Goal: Task Accomplishment & Management: Manage account settings

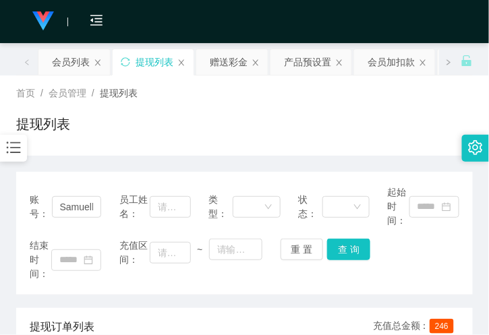
drag, startPoint x: 220, startPoint y: 62, endPoint x: 172, endPoint y: 152, distance: 101.7
click at [220, 62] on div "赠送彩金" at bounding box center [229, 62] width 38 height 26
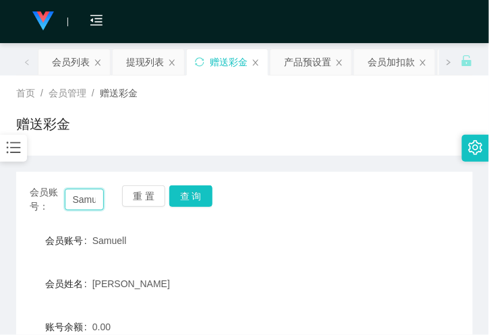
click at [89, 198] on input "Samuell" at bounding box center [84, 200] width 39 height 22
click at [194, 194] on button "查 询" at bounding box center [190, 196] width 43 height 22
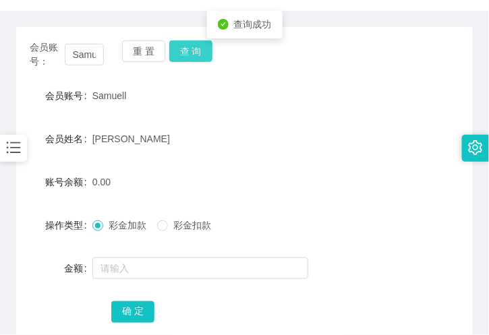
scroll to position [150, 0]
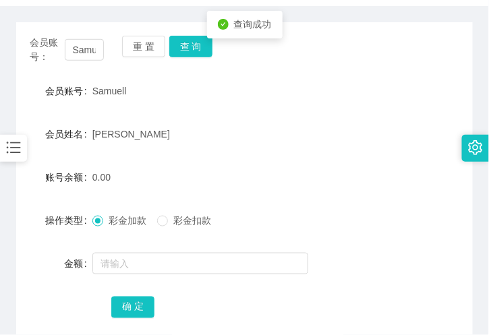
click at [132, 250] on div at bounding box center [225, 263] width 266 height 27
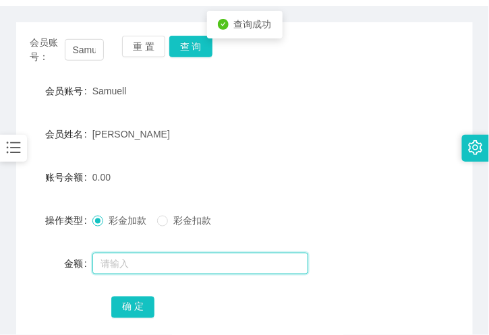
click at [131, 260] on input "text" at bounding box center [200, 264] width 216 height 22
type input "300"
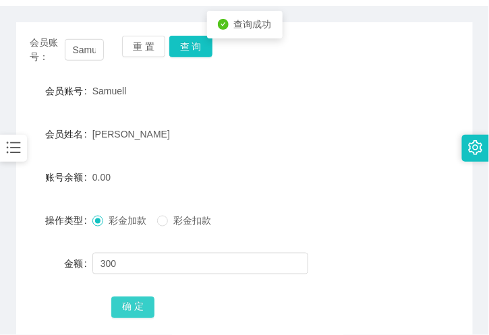
click at [137, 304] on button "确 定" at bounding box center [132, 308] width 43 height 22
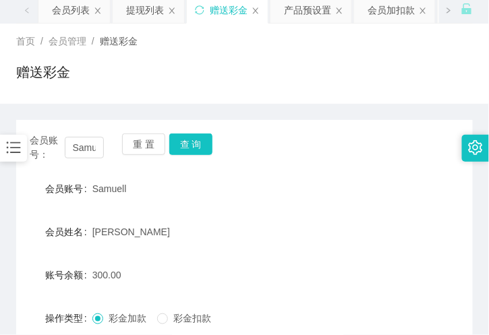
scroll to position [0, 0]
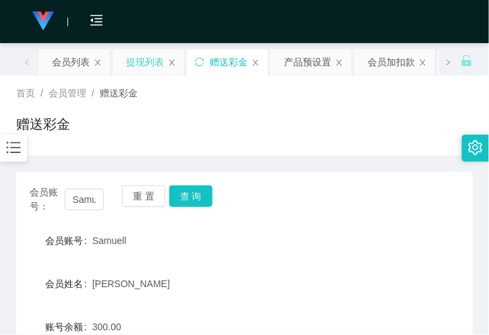
click at [136, 57] on div "提现列表" at bounding box center [145, 62] width 38 height 26
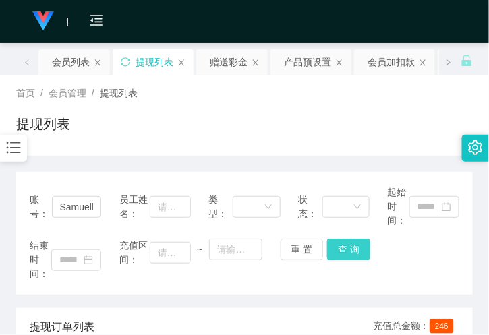
click at [333, 248] on button "查 询" at bounding box center [348, 250] width 43 height 22
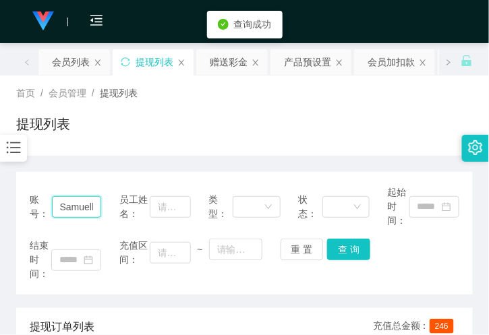
click at [86, 205] on input "Samuell" at bounding box center [77, 207] width 50 height 22
click at [76, 62] on div "会员列表" at bounding box center [71, 62] width 38 height 26
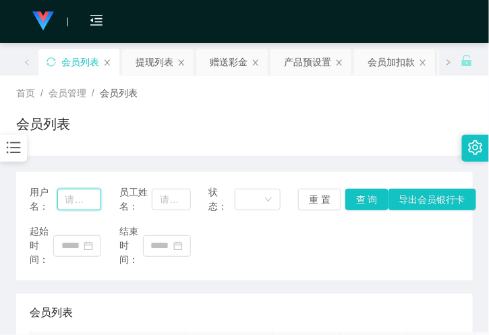
click at [85, 207] on input "text" at bounding box center [79, 200] width 45 height 22
paste input "Samuell"
type input "Samuell"
click at [346, 199] on button "查 询" at bounding box center [366, 200] width 43 height 22
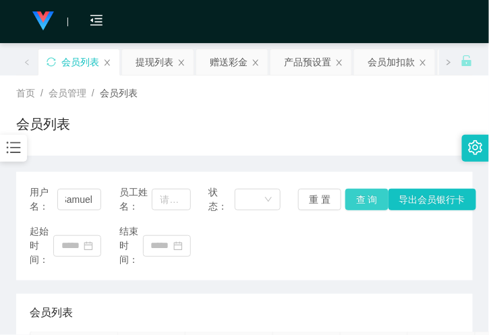
scroll to position [0, 0]
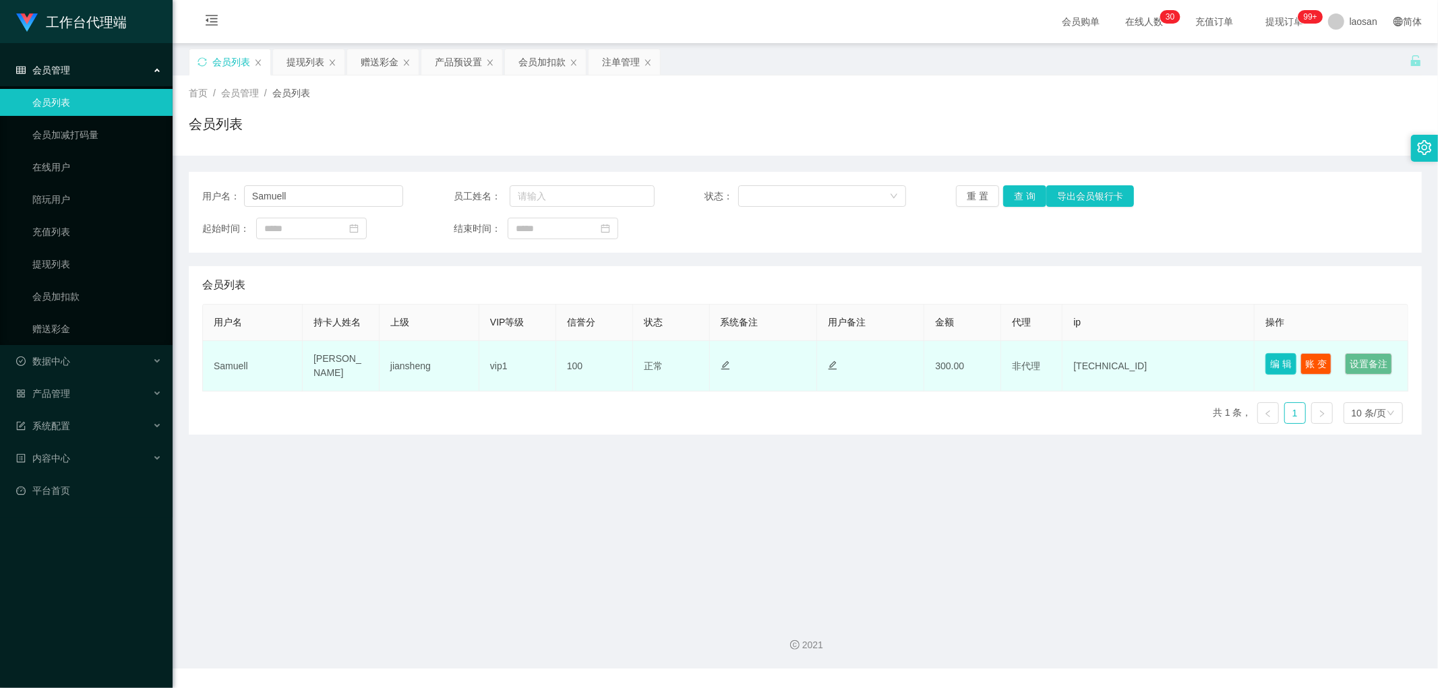
click at [1272, 354] on button "编 辑" at bounding box center [1281, 364] width 31 height 22
type input "Samuell"
type input "[PERSON_NAME]"
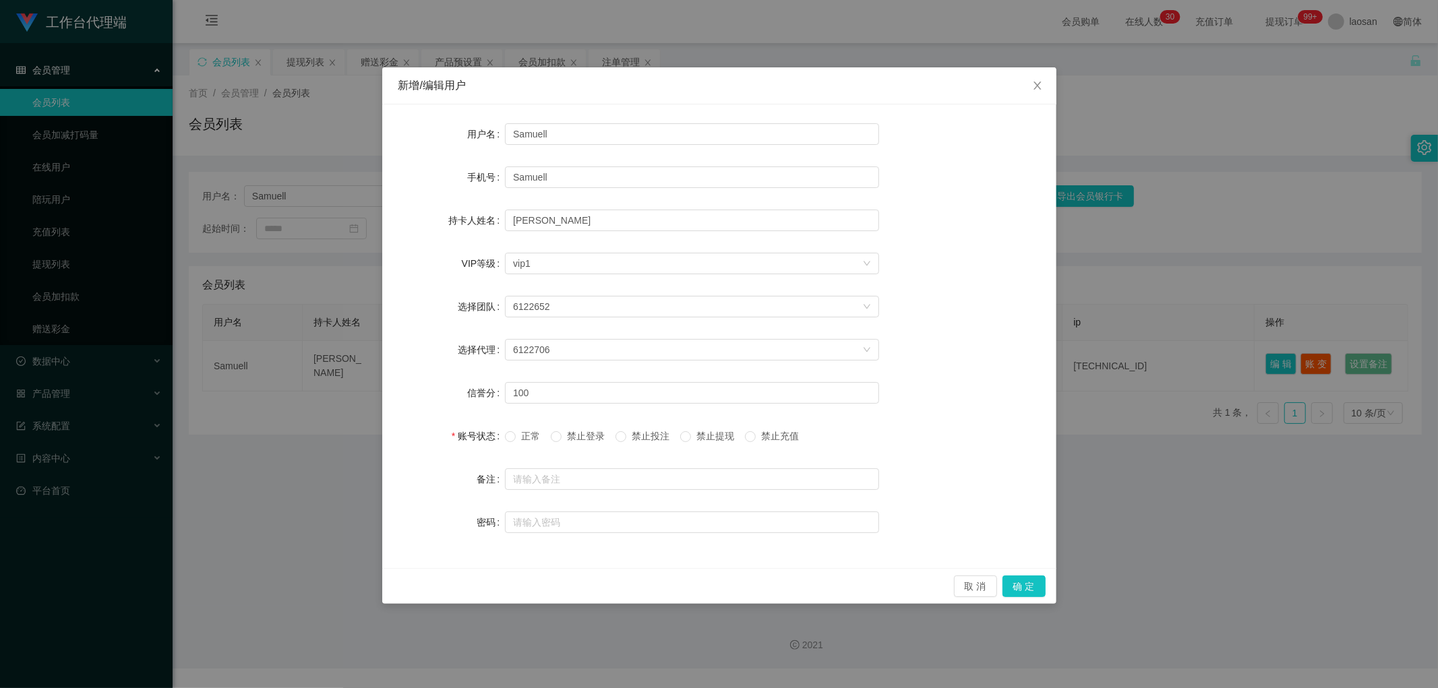
click at [727, 436] on span "禁止提现" at bounding box center [715, 436] width 49 height 11
click at [1022, 588] on button "确 定" at bounding box center [1024, 587] width 43 height 22
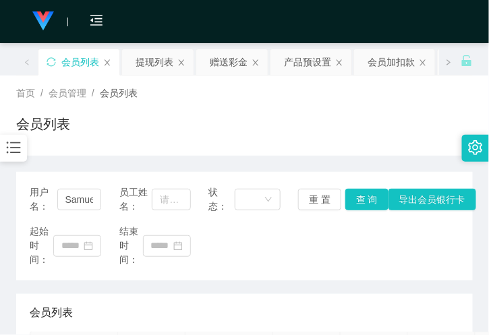
drag, startPoint x: 140, startPoint y: 127, endPoint x: 271, endPoint y: 20, distance: 168.7
click at [140, 126] on div "会员列表" at bounding box center [244, 129] width 457 height 31
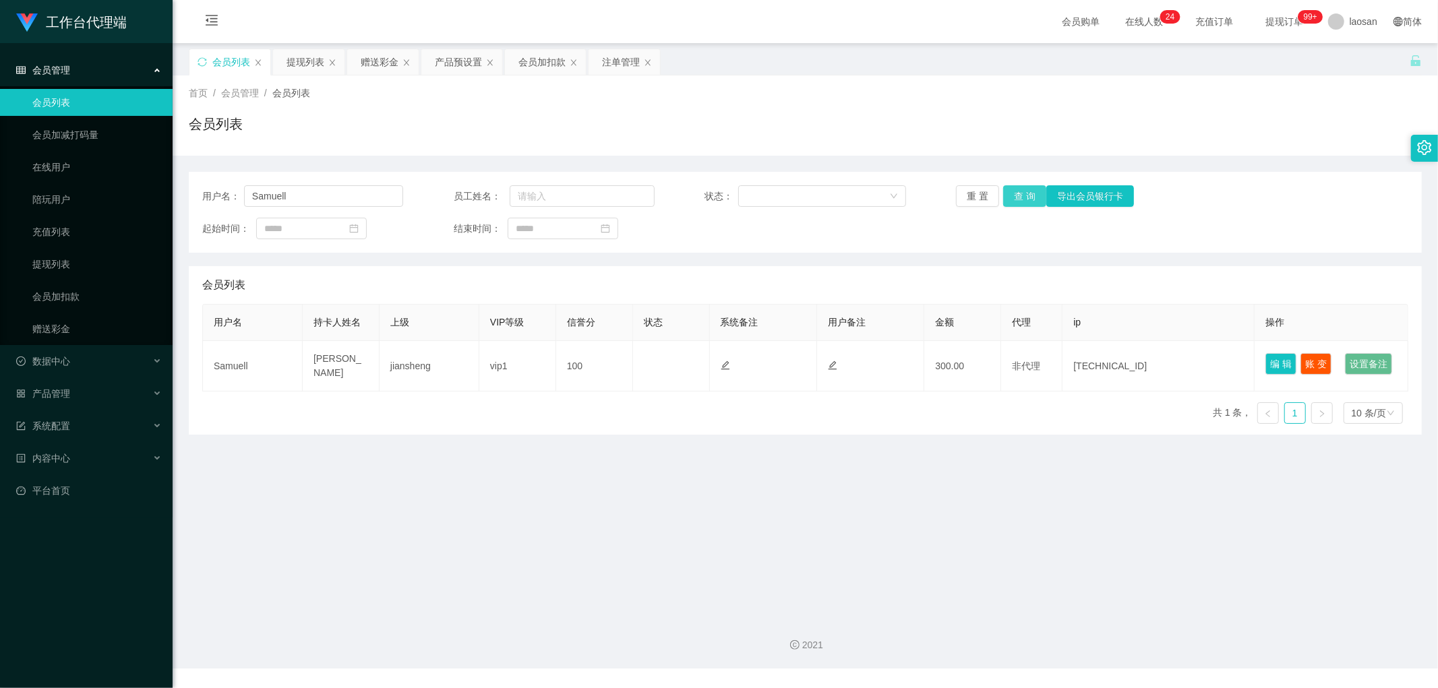
click at [1026, 187] on button "查 询" at bounding box center [1024, 196] width 43 height 22
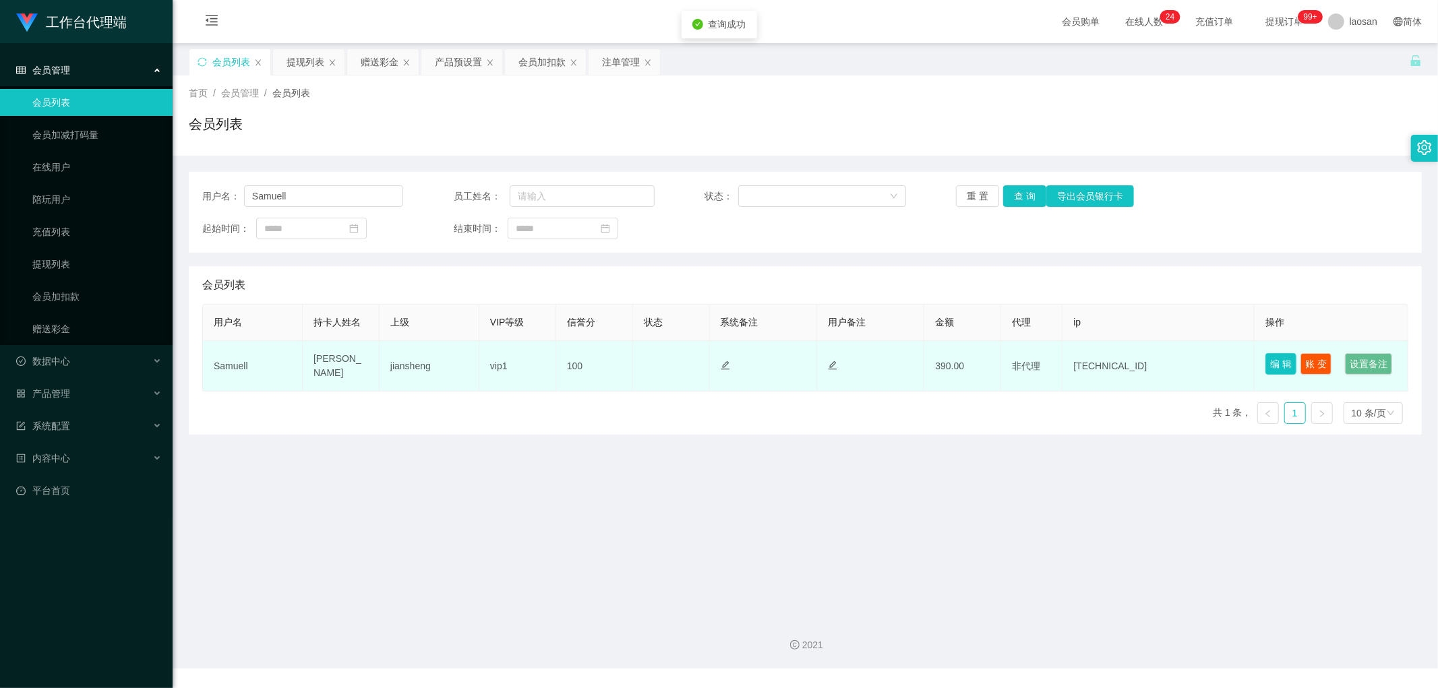
click at [1276, 359] on button "编 辑" at bounding box center [1281, 364] width 31 height 22
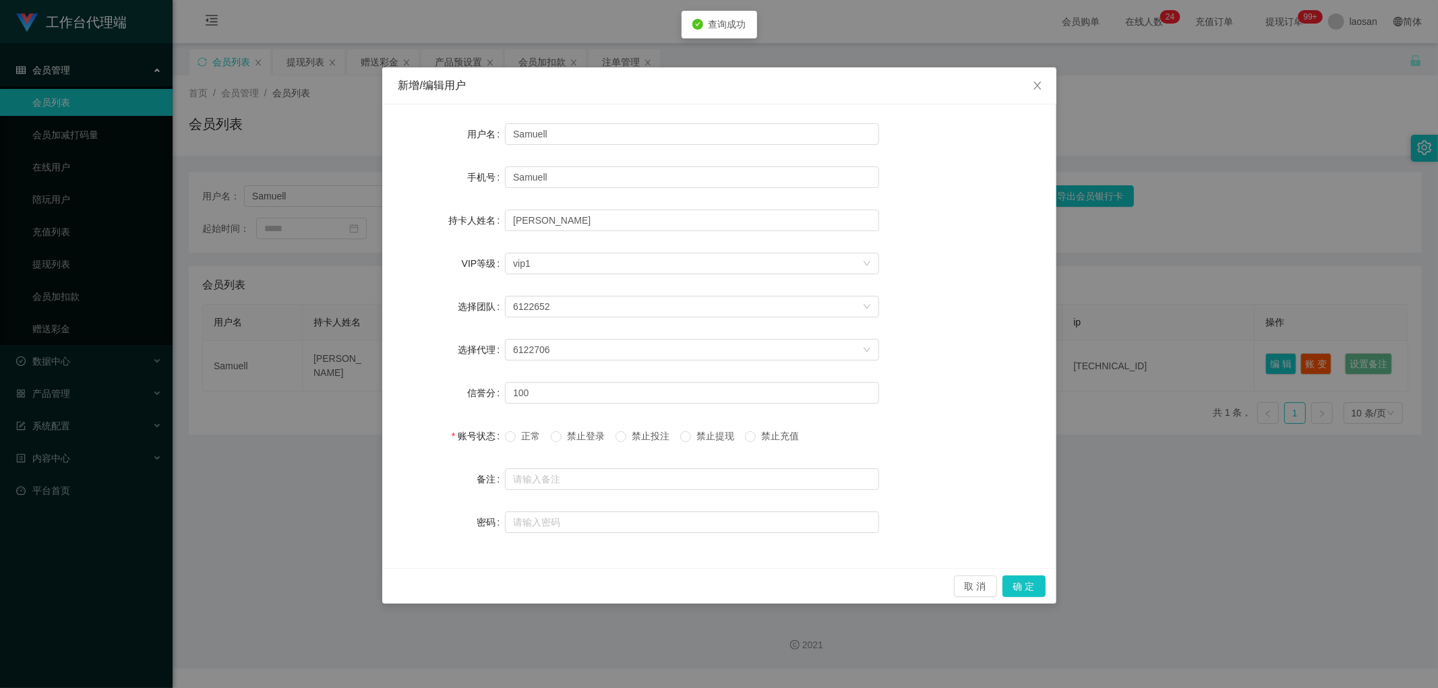
click at [533, 438] on span "正常" at bounding box center [531, 436] width 30 height 11
click at [1019, 593] on button "确 定" at bounding box center [1024, 587] width 43 height 22
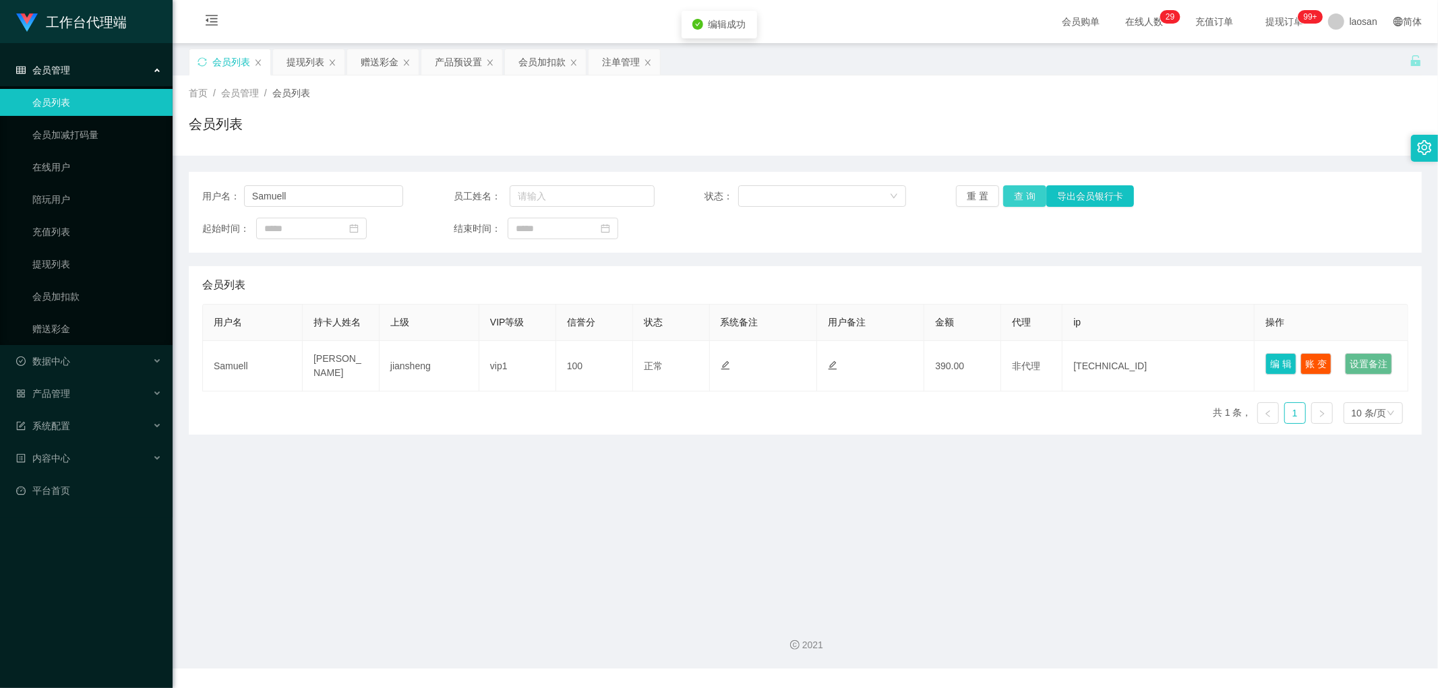
click at [1022, 201] on button "查 询" at bounding box center [1024, 196] width 43 height 22
click at [314, 52] on div "提现列表" at bounding box center [306, 62] width 38 height 26
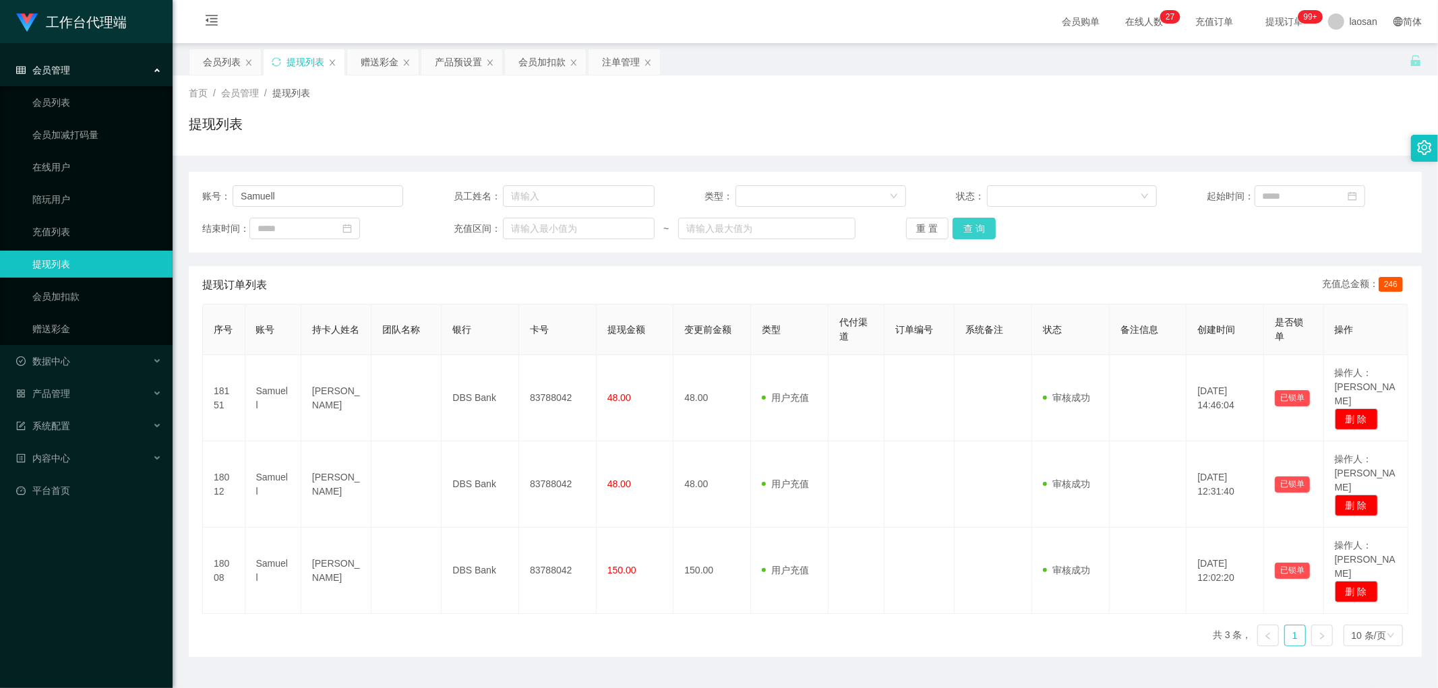
click at [983, 223] on button "查 询" at bounding box center [974, 229] width 43 height 22
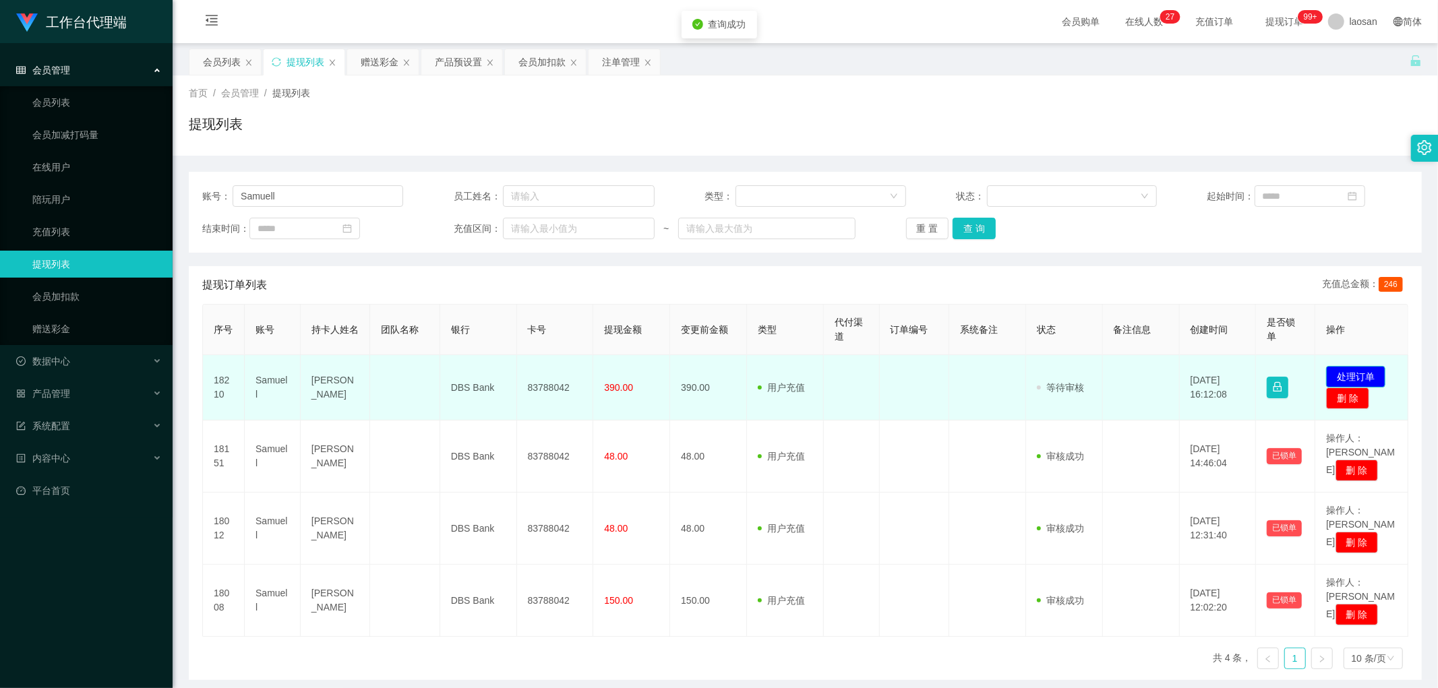
click at [1355, 378] on button "处理订单" at bounding box center [1355, 377] width 59 height 22
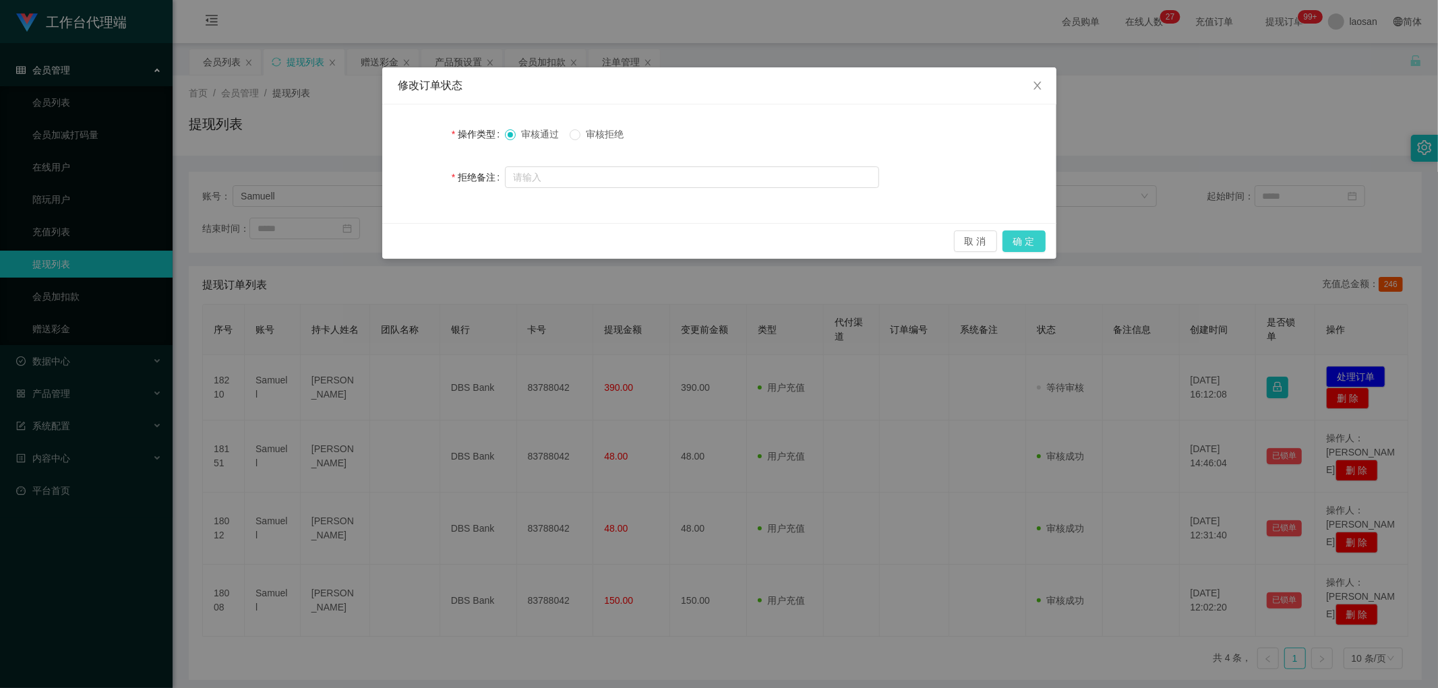
click at [1016, 238] on button "确 定" at bounding box center [1024, 242] width 43 height 22
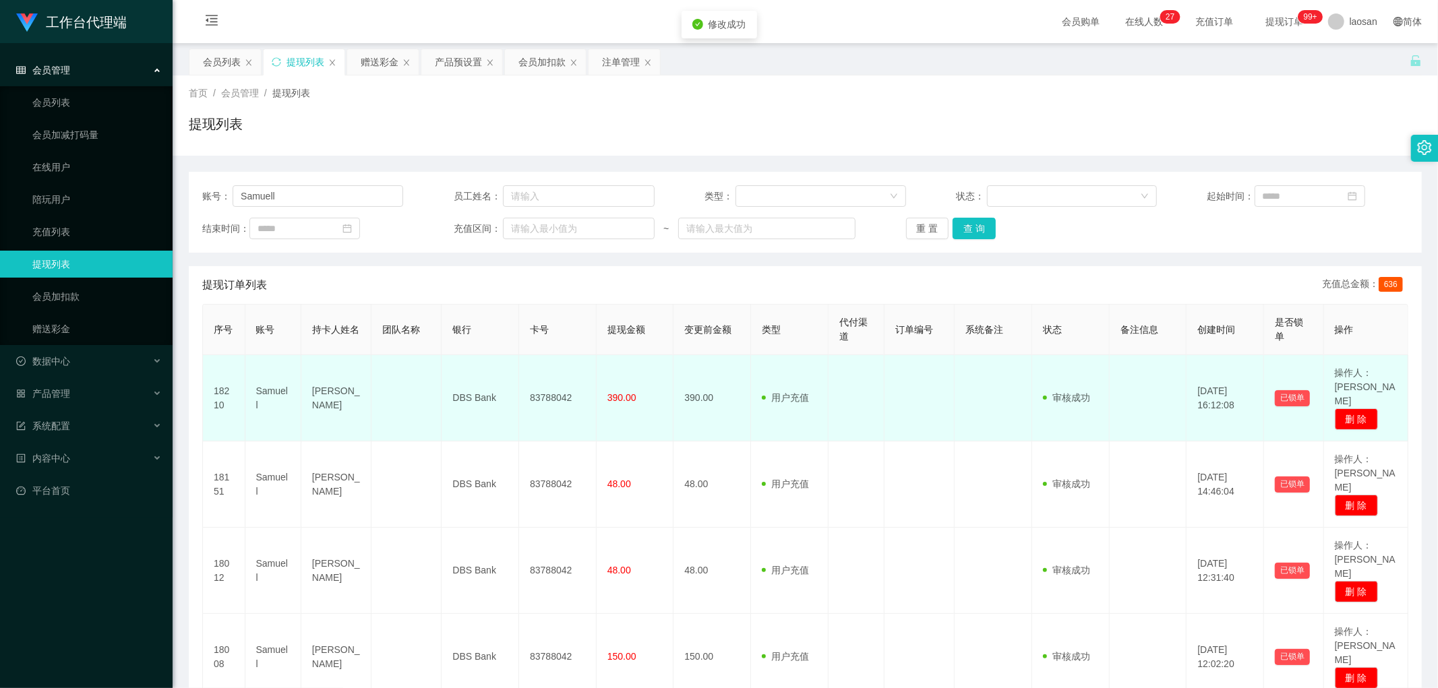
click at [564, 397] on td "83788042" at bounding box center [558, 398] width 78 height 86
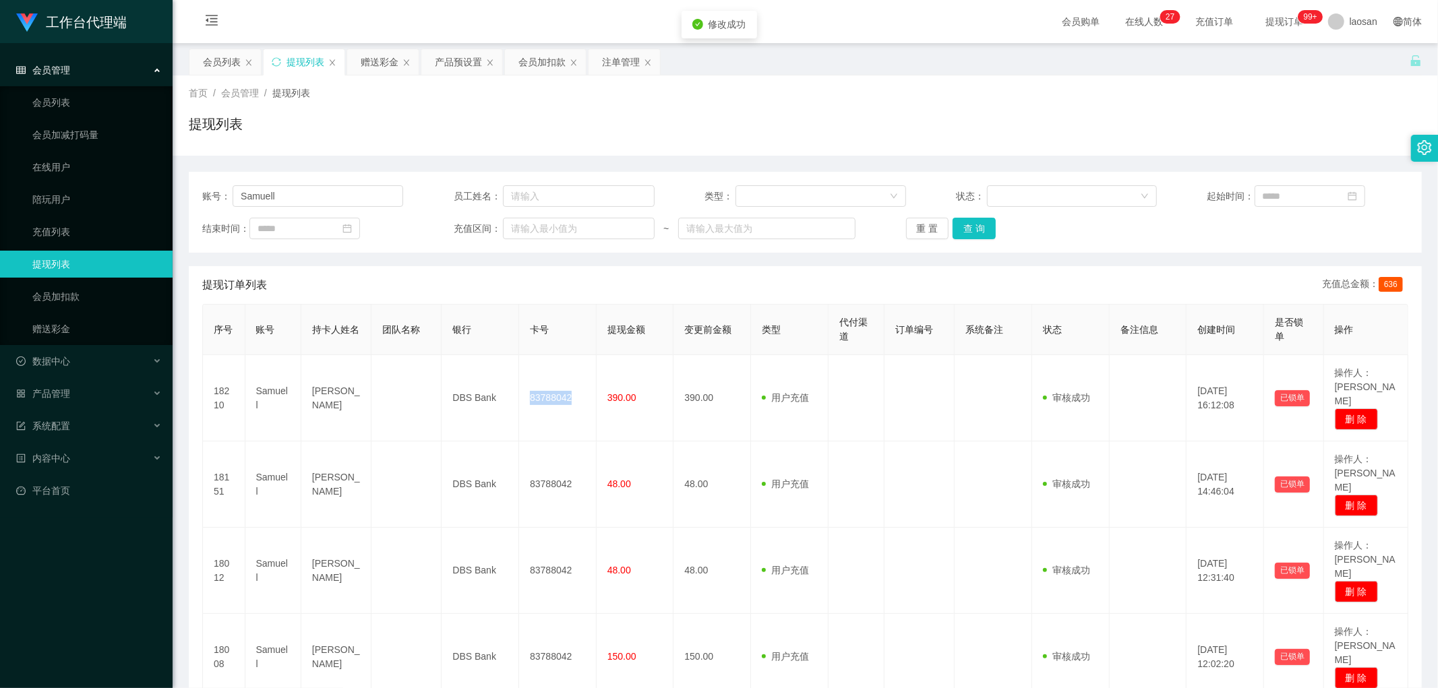
copy td "83788042"
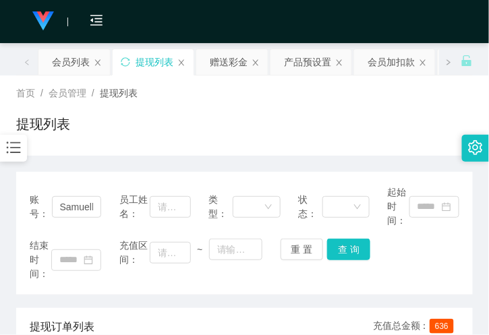
click at [150, 18] on div "会员购单 在线人数 0 1 2 3 4 5 6 7 8 9 0 1 2 3 4 5 6 7 8 9 0 1 2 3 4 5 6 7 8 9 0 1 2 3 4…" at bounding box center [244, 22] width 489 height 44
click at [73, 62] on div "会员列表" at bounding box center [71, 62] width 38 height 26
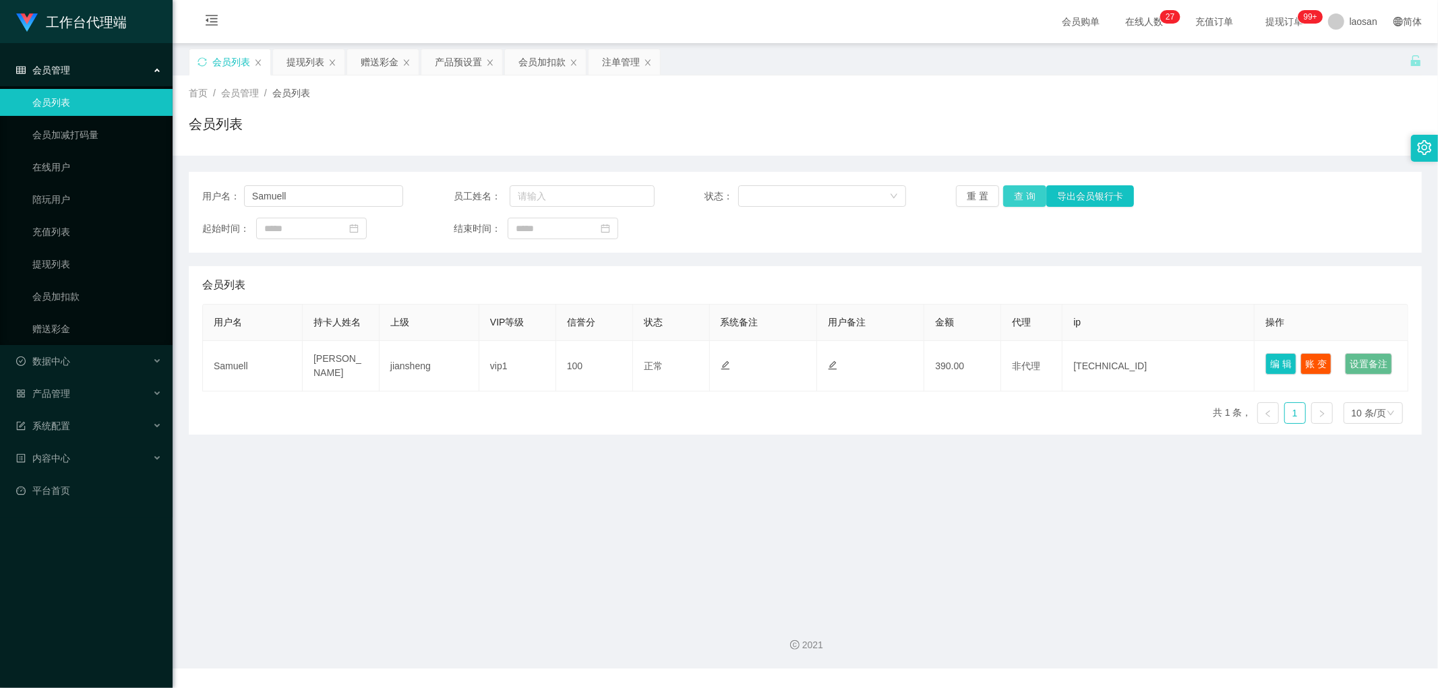
click at [1022, 192] on button "查 询" at bounding box center [1024, 196] width 43 height 22
click at [1022, 192] on div "重 置 查 询 导出会员银行卡" at bounding box center [1056, 196] width 201 height 22
drag, startPoint x: 301, startPoint y: 187, endPoint x: 236, endPoint y: 194, distance: 65.7
click at [236, 194] on div "用户名： [PERSON_NAME]" at bounding box center [302, 196] width 201 height 22
click at [1021, 193] on button "查 询" at bounding box center [1024, 196] width 43 height 22
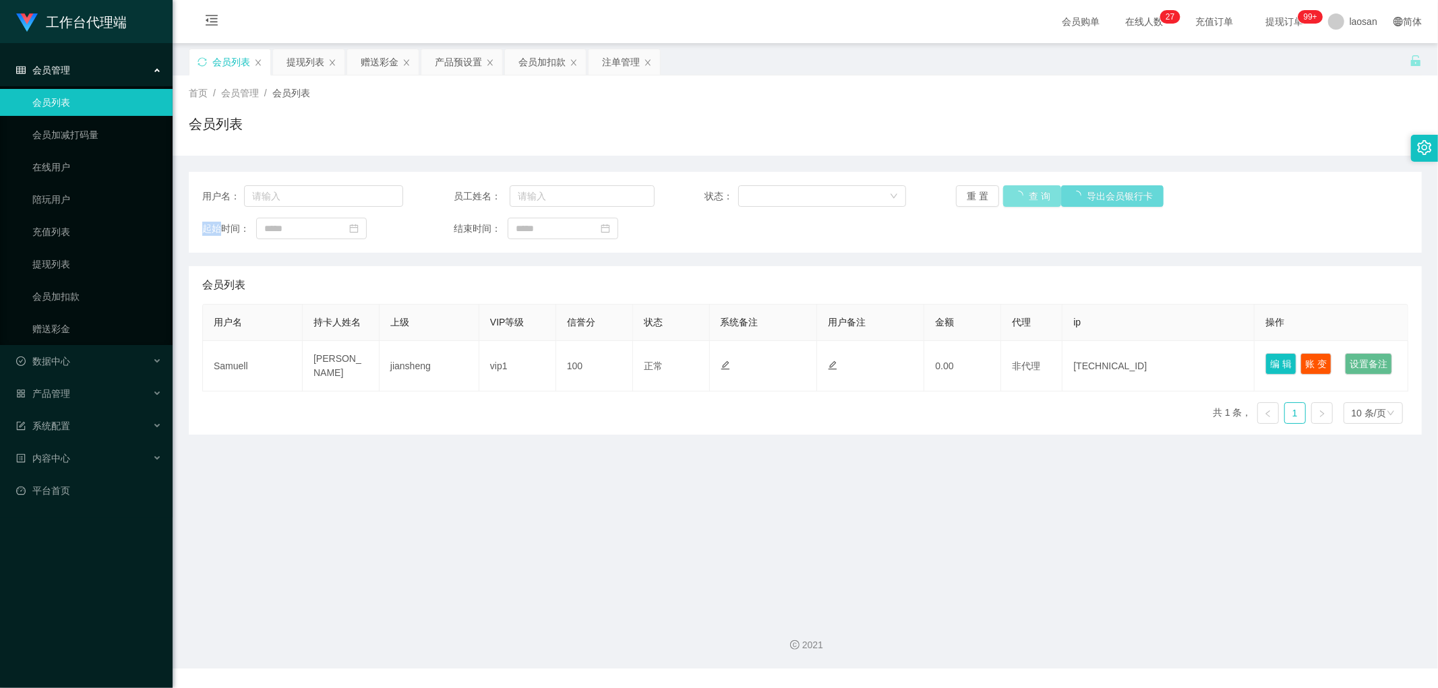
click at [1021, 193] on div "重 置 查 询 导出会员银行卡" at bounding box center [1056, 196] width 201 height 22
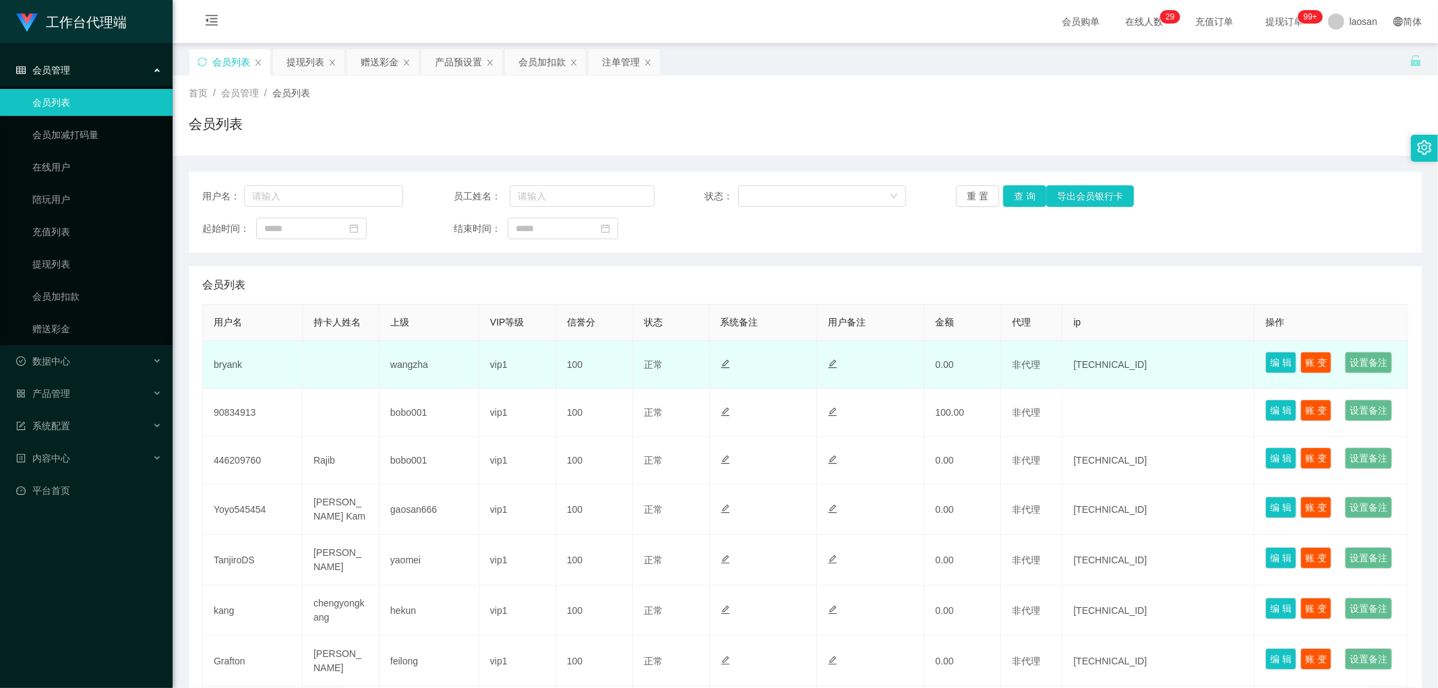
click at [229, 374] on td "bryank" at bounding box center [253, 365] width 100 height 48
copy td "bryank"
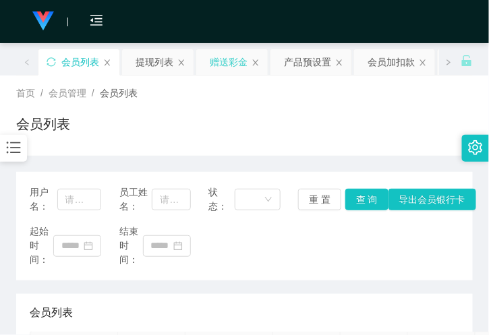
click at [238, 58] on div "赠送彩金" at bounding box center [229, 62] width 38 height 26
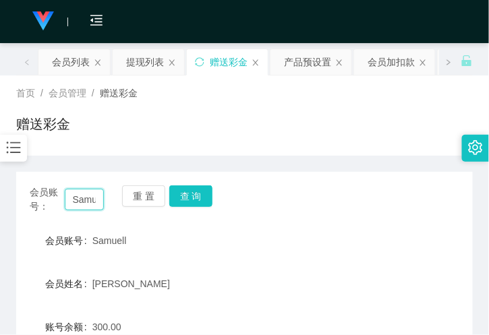
drag, startPoint x: 95, startPoint y: 199, endPoint x: 34, endPoint y: 196, distance: 60.8
click at [34, 196] on div "会员账号： [PERSON_NAME]" at bounding box center [67, 199] width 74 height 28
paste input "bryank"
click at [196, 192] on button "查 询" at bounding box center [190, 196] width 43 height 22
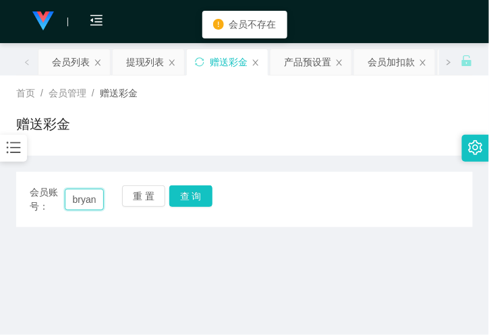
drag, startPoint x: 93, startPoint y: 194, endPoint x: 18, endPoint y: 212, distance: 77.8
click at [18, 213] on div "会员账号： [PERSON_NAME] 重 置 查 询" at bounding box center [244, 199] width 457 height 28
paste input "k"
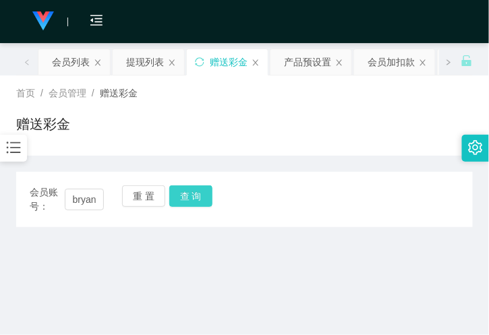
click at [192, 194] on button "查 询" at bounding box center [190, 196] width 43 height 22
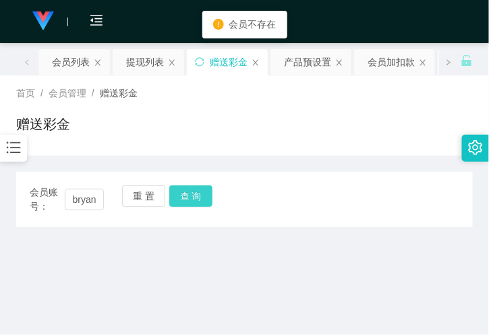
click at [192, 194] on button "查 询" at bounding box center [190, 196] width 43 height 22
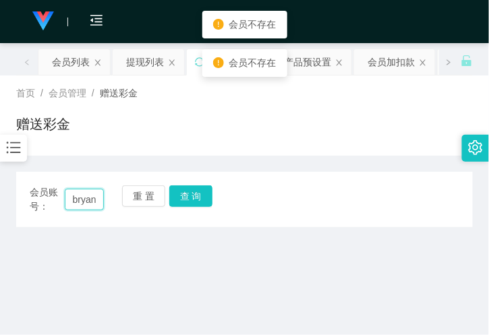
click at [74, 194] on input "bryankkell" at bounding box center [84, 200] width 39 height 22
paste input "text"
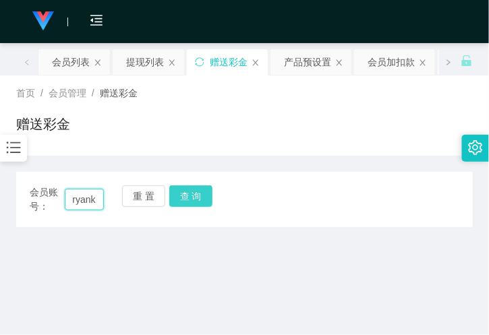
type input "bryank"
click at [181, 194] on button "查 询" at bounding box center [190, 196] width 43 height 22
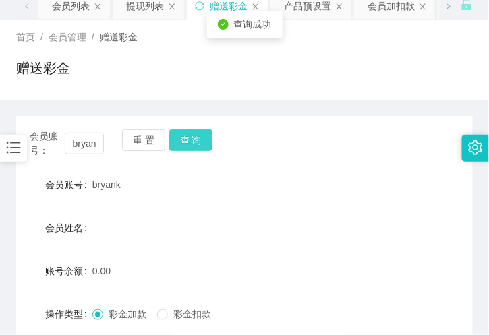
scroll to position [225, 0]
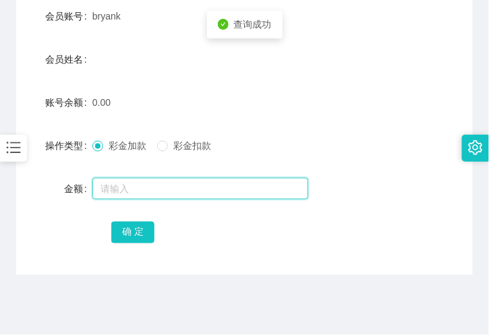
click at [146, 194] on input "text" at bounding box center [200, 189] width 216 height 22
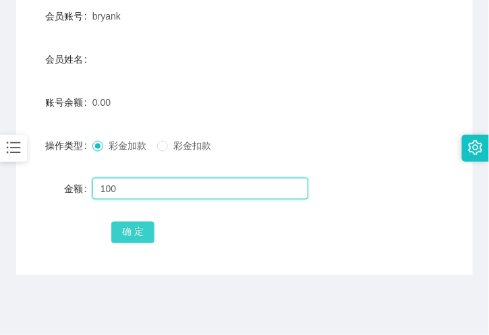
type input "100"
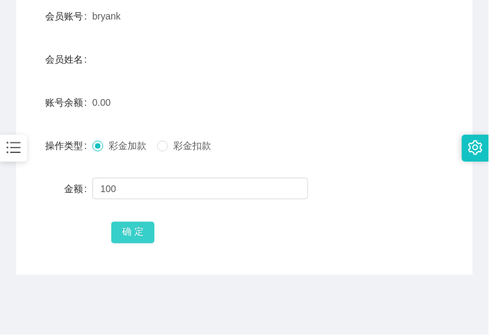
click at [133, 239] on button "确 定" at bounding box center [132, 233] width 43 height 22
drag, startPoint x: 157, startPoint y: 20, endPoint x: 150, endPoint y: 0, distance: 21.3
click at [157, 20] on div "bryank" at bounding box center [225, 16] width 266 height 27
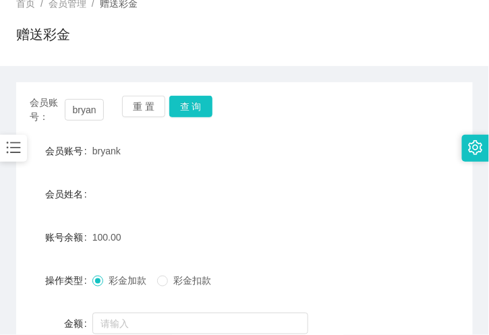
scroll to position [0, 0]
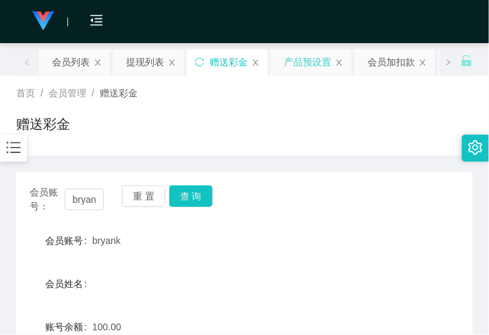
click at [305, 57] on div "产品预设置" at bounding box center [307, 62] width 47 height 26
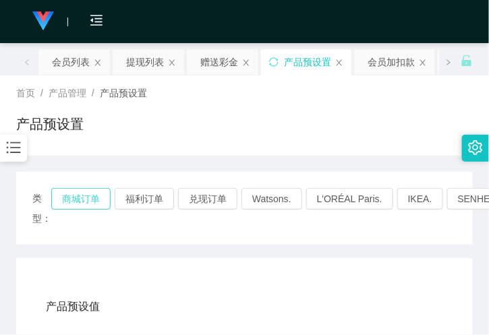
click at [77, 203] on button "商城订单" at bounding box center [80, 199] width 59 height 22
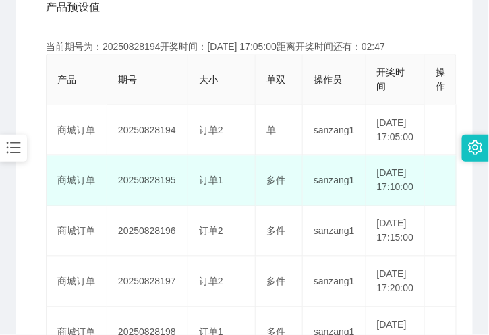
scroll to position [225, 0]
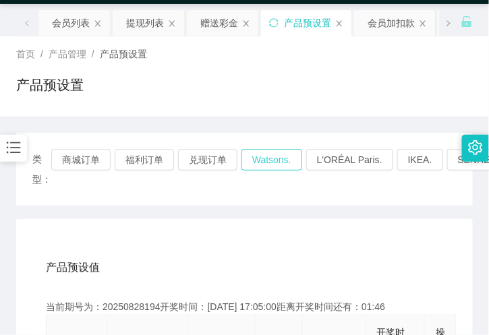
scroll to position [0, 0]
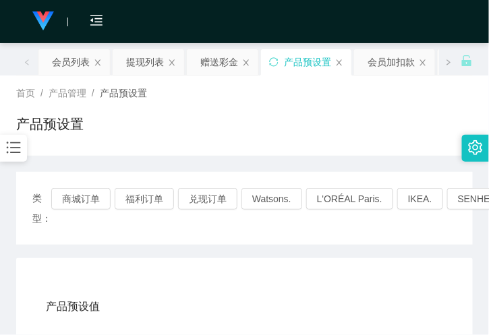
click at [144, 23] on div "会员购单 在线人数 0 1 2 3 4 5 6 7 8 9 0 1 2 3 4 5 6 7 8 9 0 1 2 3 4 5 6 7 8 9 0 1 2 3 4…" at bounding box center [244, 22] width 489 height 44
click at [146, 63] on div "提现列表" at bounding box center [145, 62] width 38 height 26
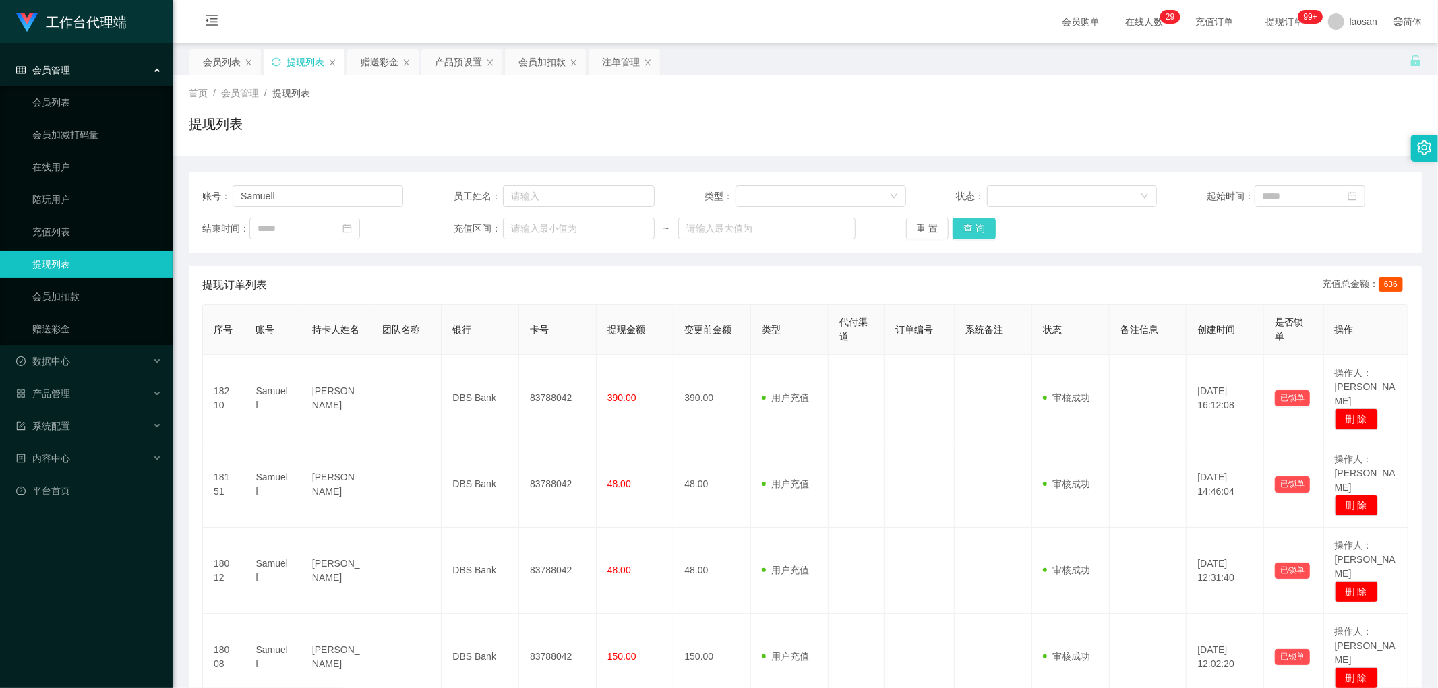
click at [961, 240] on div "账号： [PERSON_NAME] 员工姓名： 类型： 状态： 起始时间： 结束时间： 充值区间： ~ 重 置 查 询" at bounding box center [805, 212] width 1233 height 81
click at [964, 235] on button "查 询" at bounding box center [974, 229] width 43 height 22
click at [974, 225] on button "查 询" at bounding box center [974, 229] width 43 height 22
drag, startPoint x: 293, startPoint y: 194, endPoint x: 210, endPoint y: 201, distance: 83.9
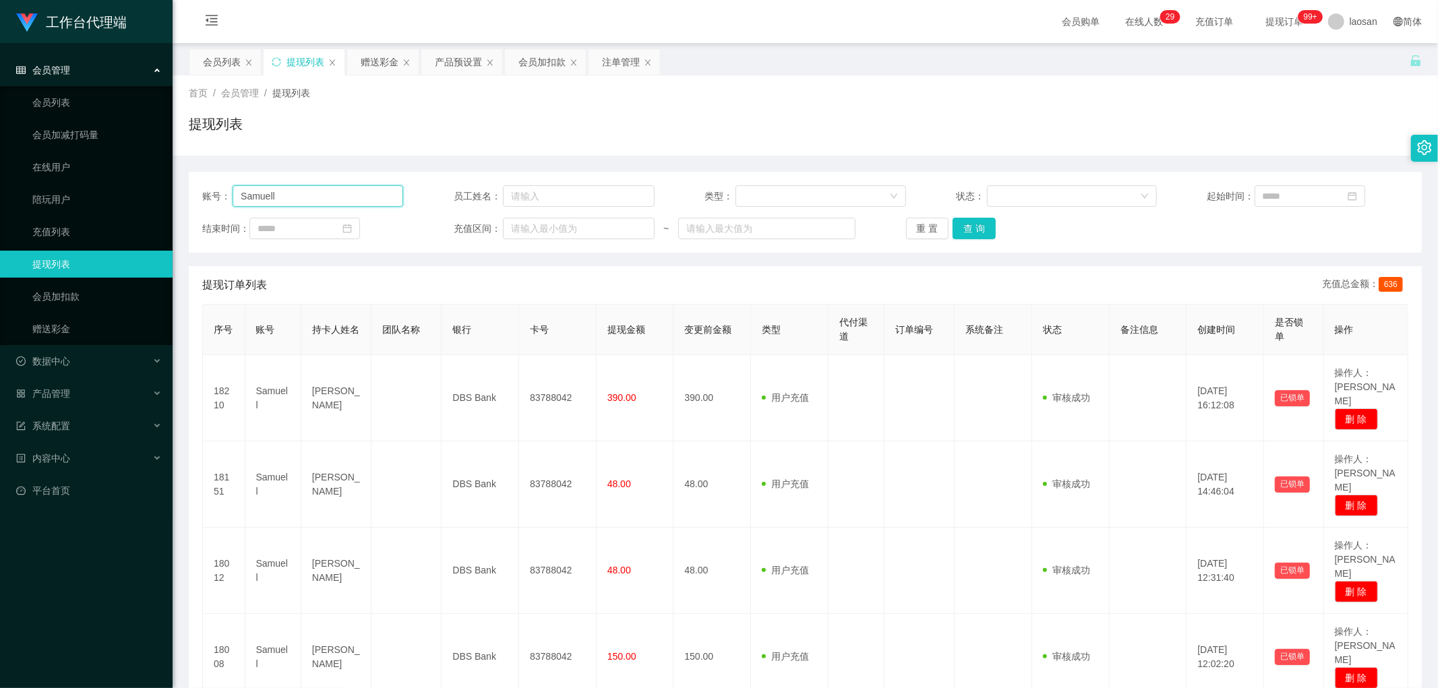
click at [200, 206] on div "账号： [PERSON_NAME] 员工姓名： 类型： 状态： 起始时间： 结束时间： 充值区间： ~ 重 置 查 询" at bounding box center [805, 212] width 1233 height 81
click at [976, 226] on button "查 询" at bounding box center [974, 229] width 43 height 22
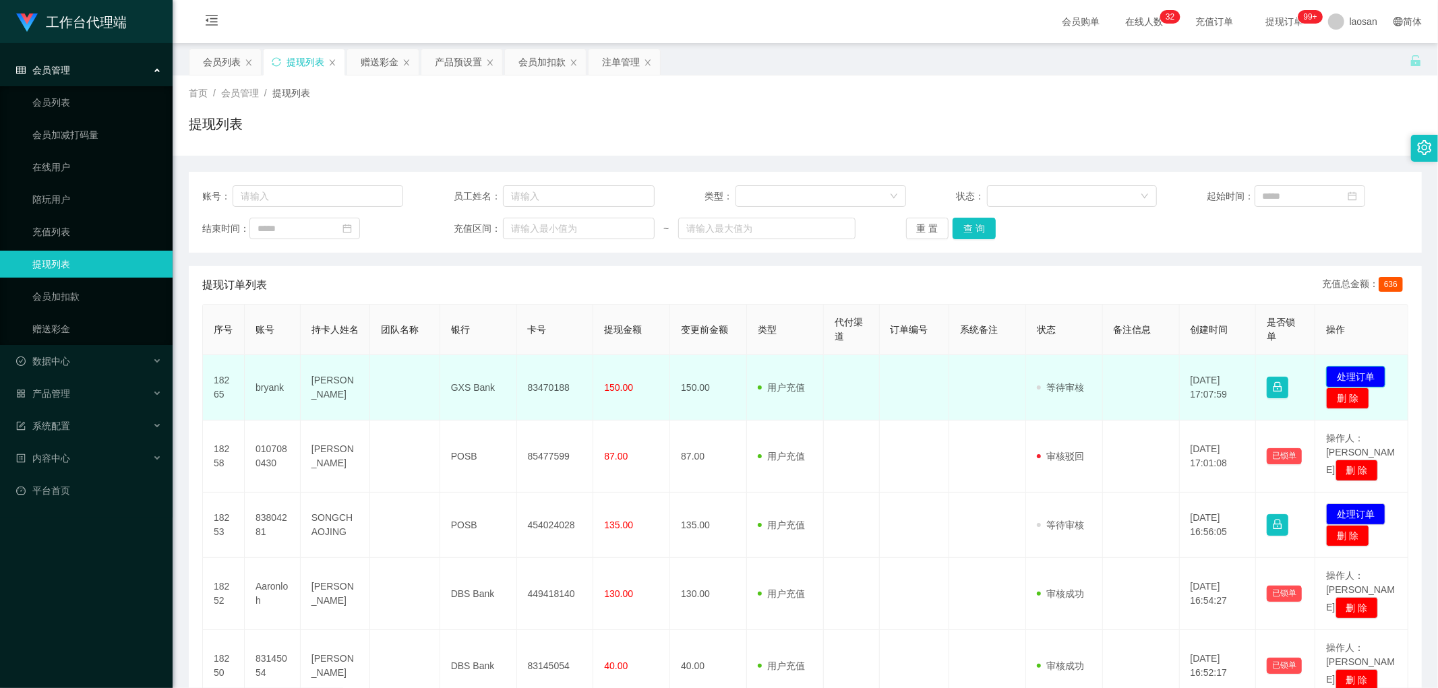
click at [1362, 380] on button "处理订单" at bounding box center [1355, 377] width 59 height 22
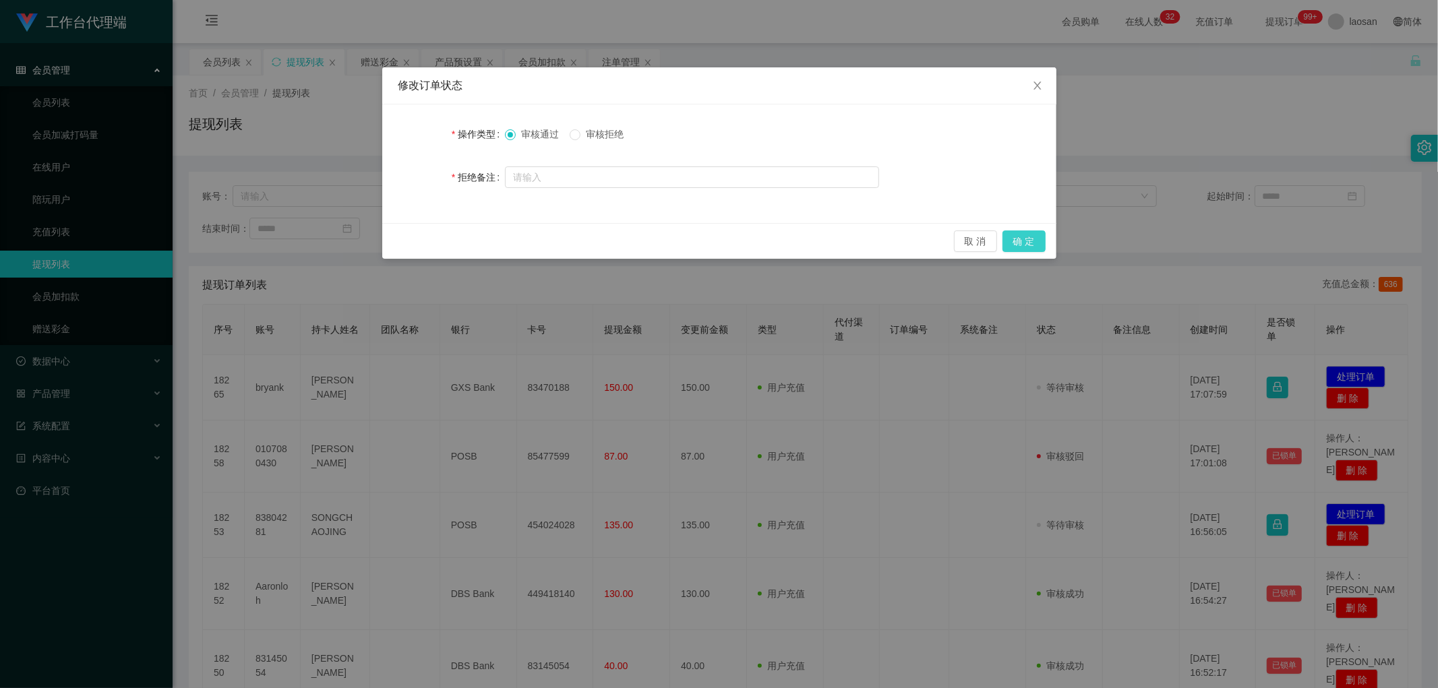
click at [1028, 241] on button "确 定" at bounding box center [1024, 242] width 43 height 22
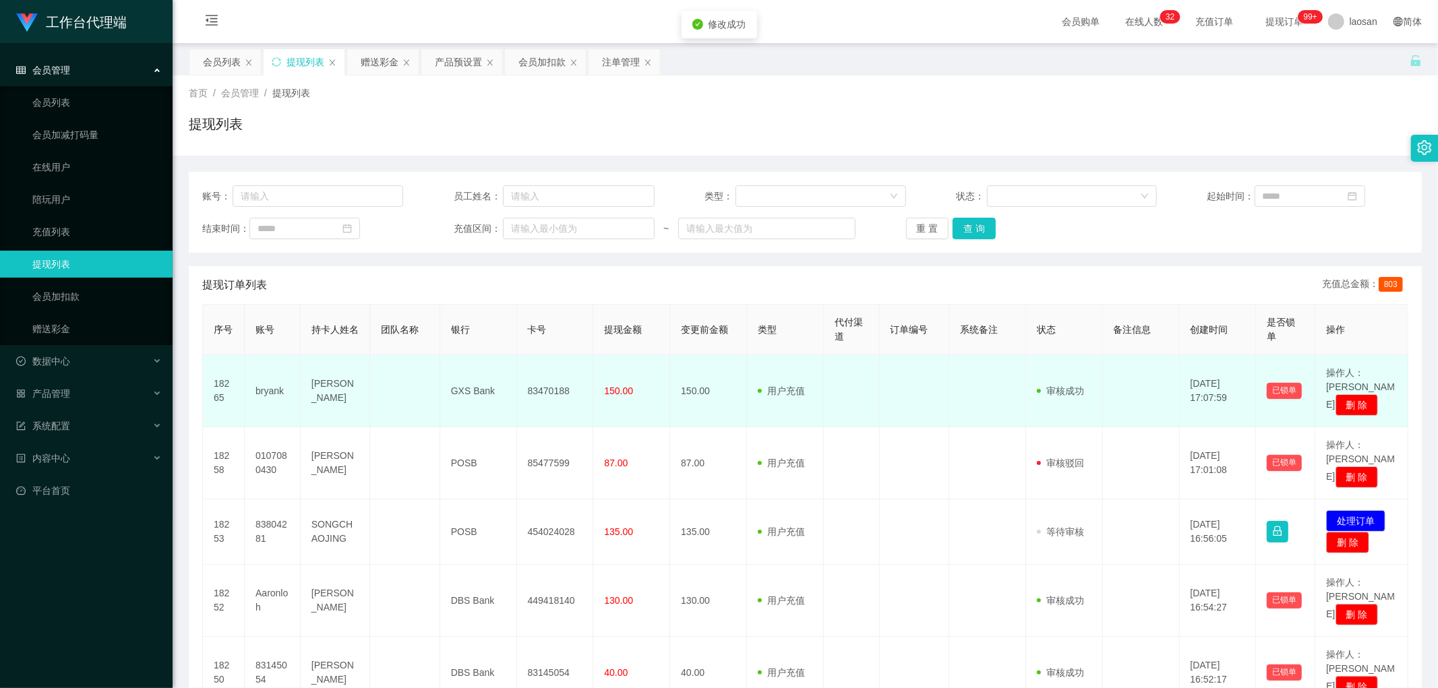
click at [523, 382] on td "83470188" at bounding box center [555, 391] width 77 height 72
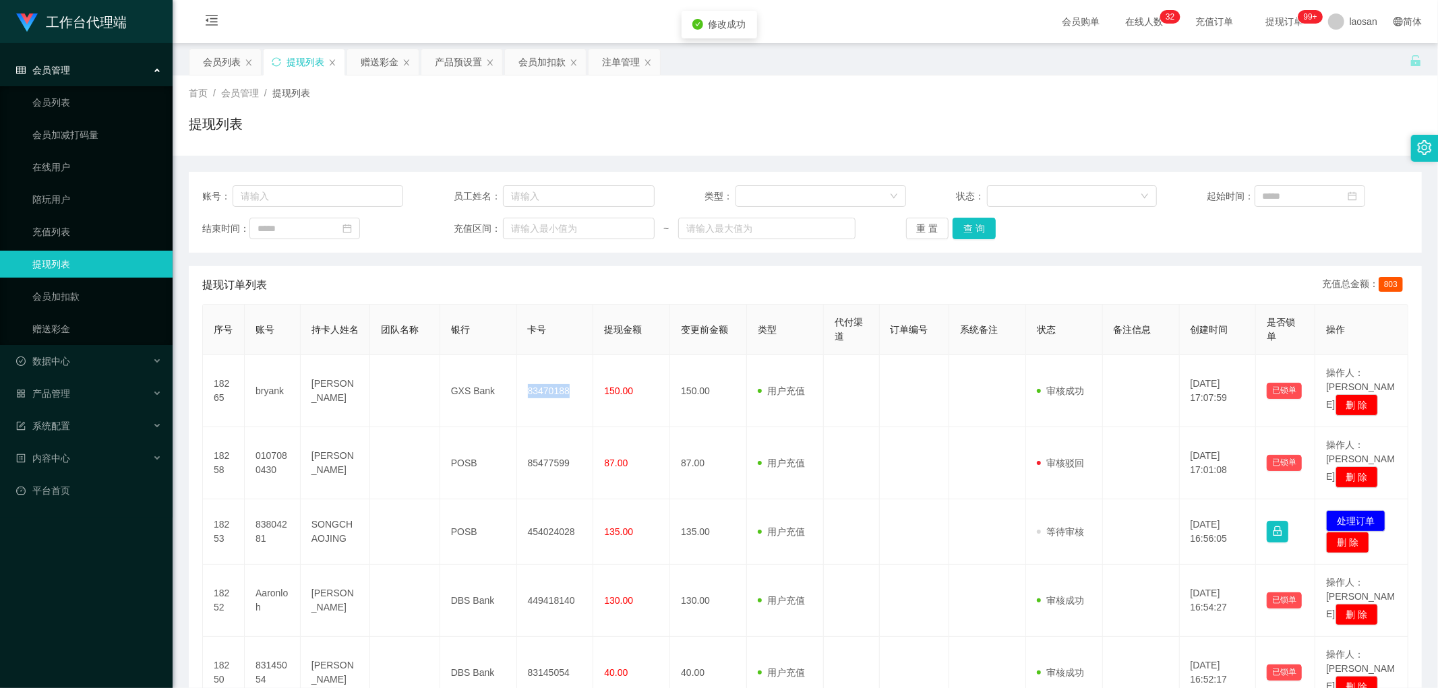
copy td "83470188"
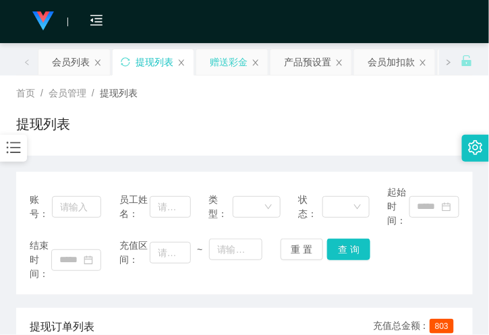
click at [223, 59] on div "赠送彩金" at bounding box center [229, 62] width 38 height 26
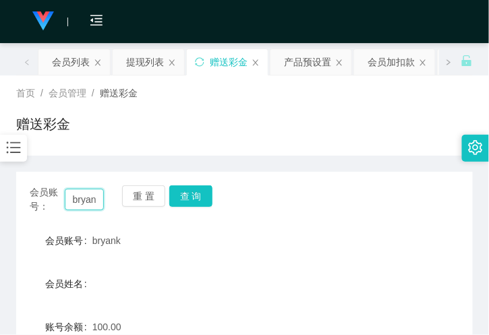
click at [82, 200] on input "bryank" at bounding box center [84, 200] width 39 height 22
paste input "Samuell"
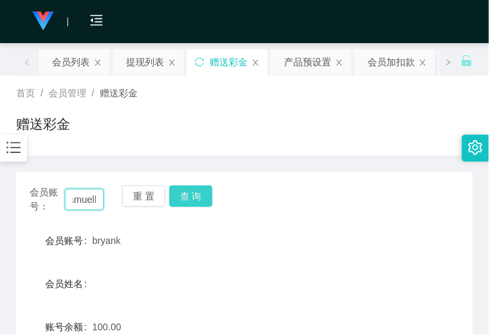
type input "Samuell"
click at [197, 194] on button "查 询" at bounding box center [190, 196] width 43 height 22
click at [197, 194] on button "查 询" at bounding box center [198, 196] width 58 height 22
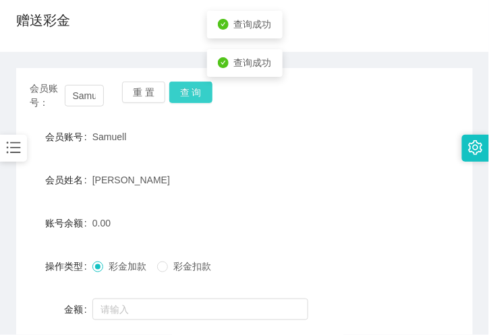
scroll to position [225, 0]
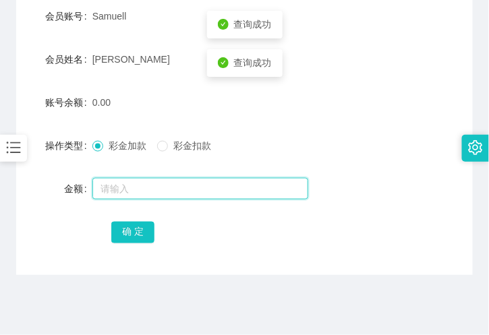
click at [134, 187] on input "text" at bounding box center [200, 189] width 216 height 22
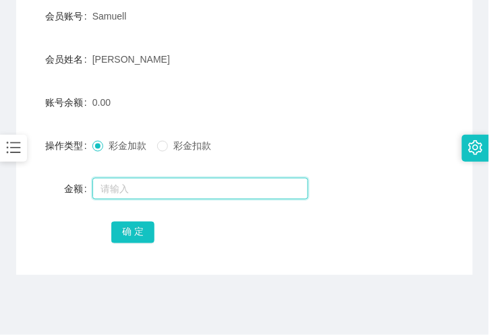
type input "v"
type input "48"
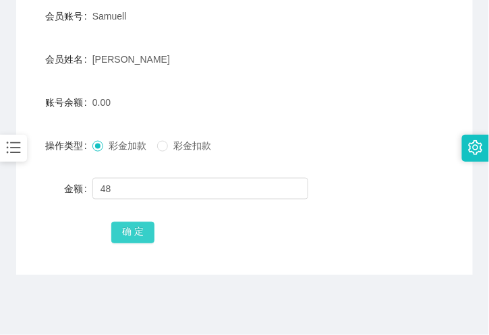
click at [146, 226] on button "确 定" at bounding box center [132, 233] width 43 height 22
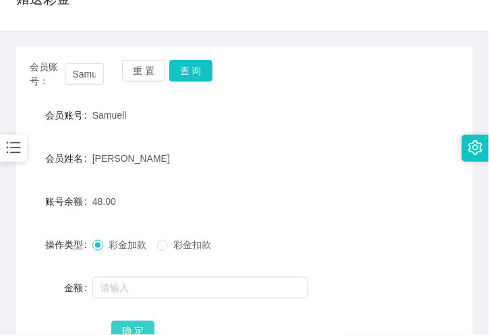
scroll to position [150, 0]
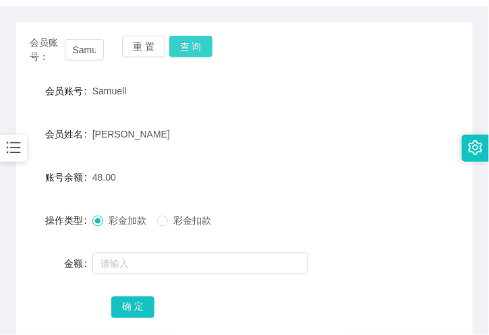
click at [193, 42] on button "查 询" at bounding box center [190, 47] width 43 height 22
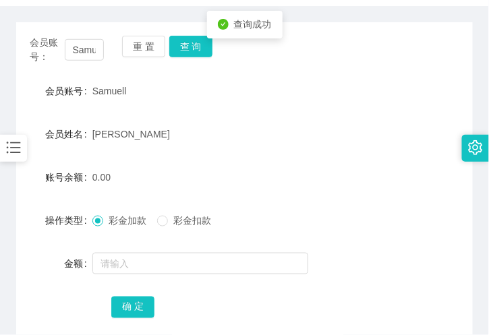
click at [218, 135] on div "[PERSON_NAME]" at bounding box center [225, 134] width 266 height 27
click at [109, 86] on span "Samuell" at bounding box center [109, 91] width 34 height 11
copy span "Samuell"
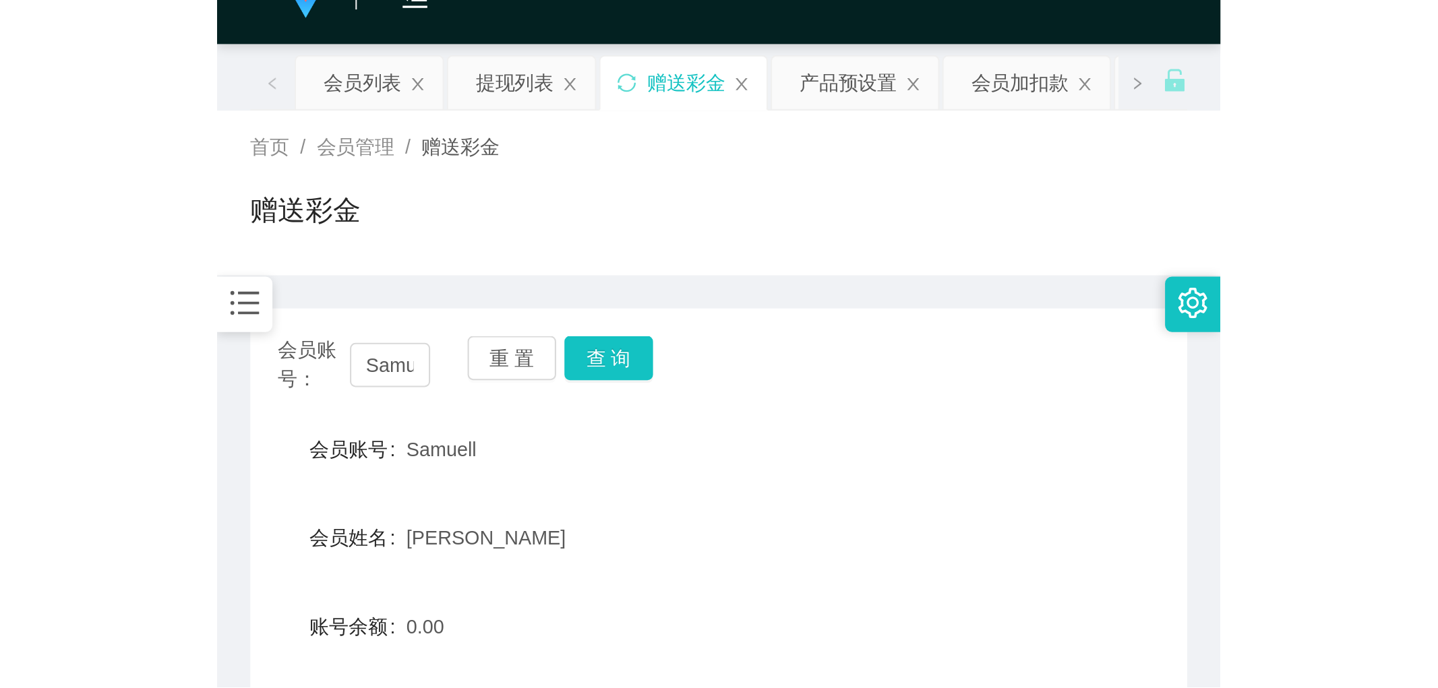
scroll to position [0, 0]
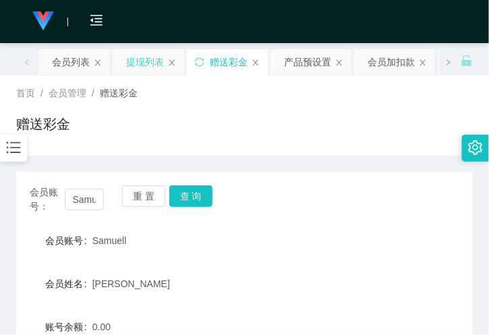
click at [143, 61] on div "提现列表" at bounding box center [145, 62] width 38 height 26
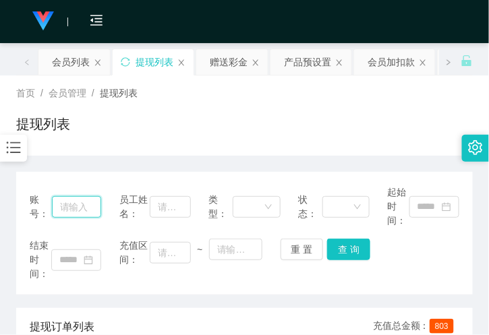
click at [79, 204] on input "text" at bounding box center [77, 207] width 50 height 22
paste input "Samuell"
type input "Samuell"
click at [347, 233] on div "账号： [PERSON_NAME] 员工姓名： 类型： 状态： 起始时间： 结束时间： 充值区间： ~ 重 置 查 询" at bounding box center [244, 233] width 457 height 123
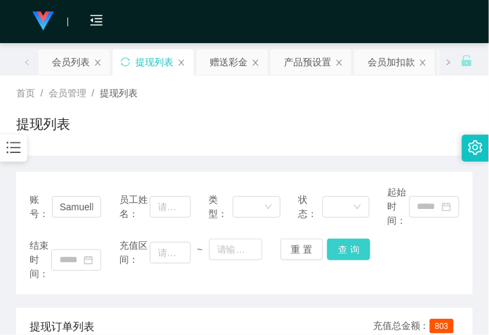
click at [351, 243] on button "查 询" at bounding box center [348, 250] width 43 height 22
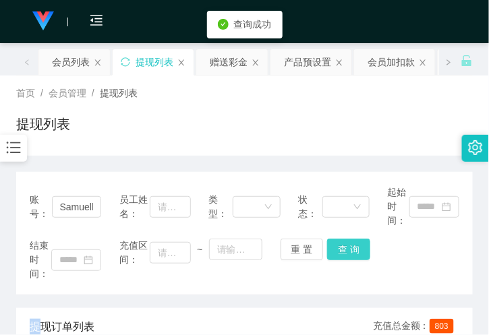
click at [351, 243] on div "结束时间： 充值区间： ~ 重 置 查 询" at bounding box center [245, 260] width 430 height 42
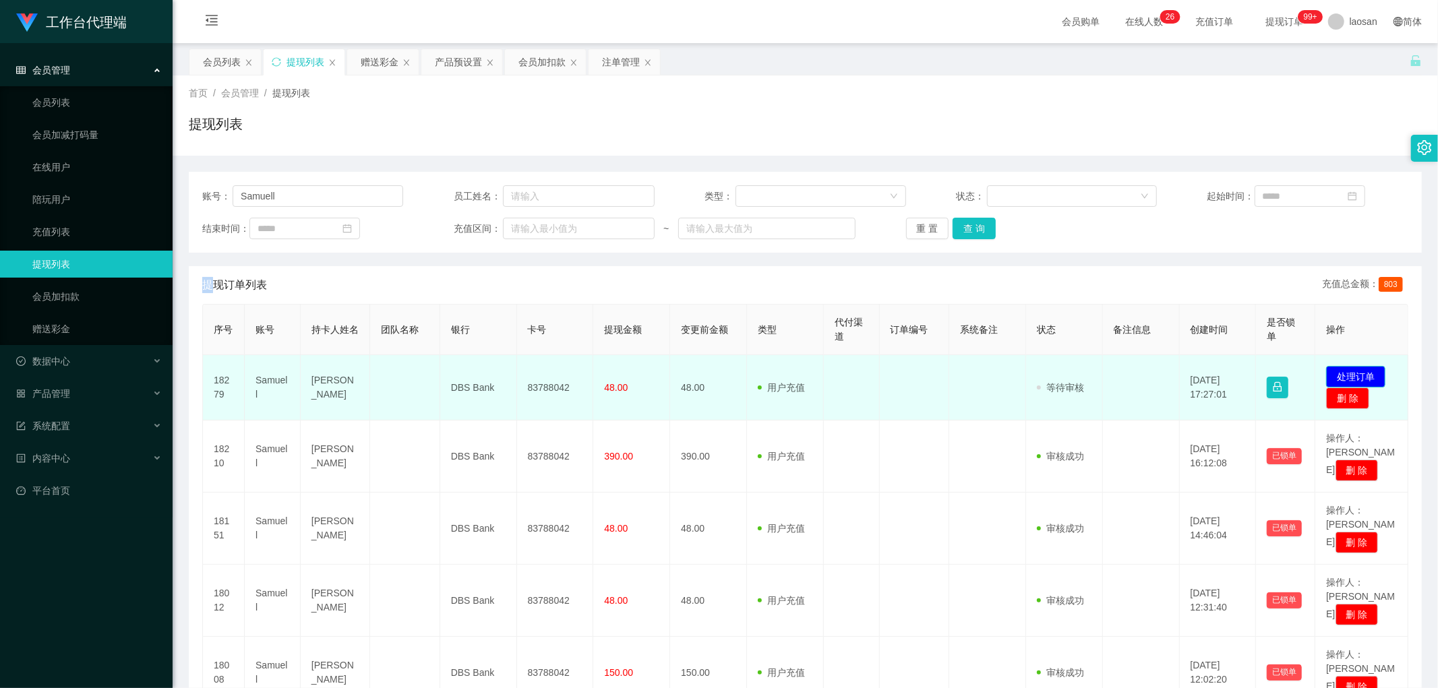
click at [1342, 380] on button "处理订单" at bounding box center [1355, 377] width 59 height 22
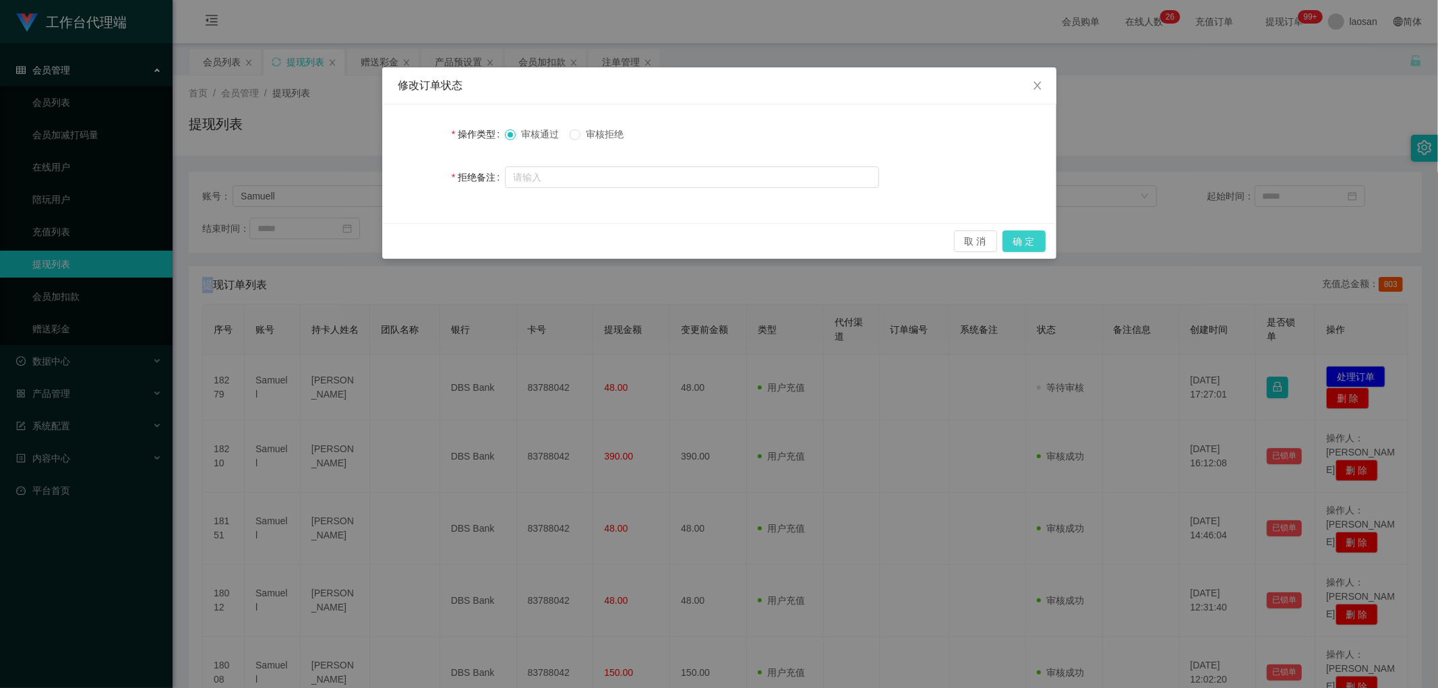
click at [1020, 237] on button "确 定" at bounding box center [1024, 242] width 43 height 22
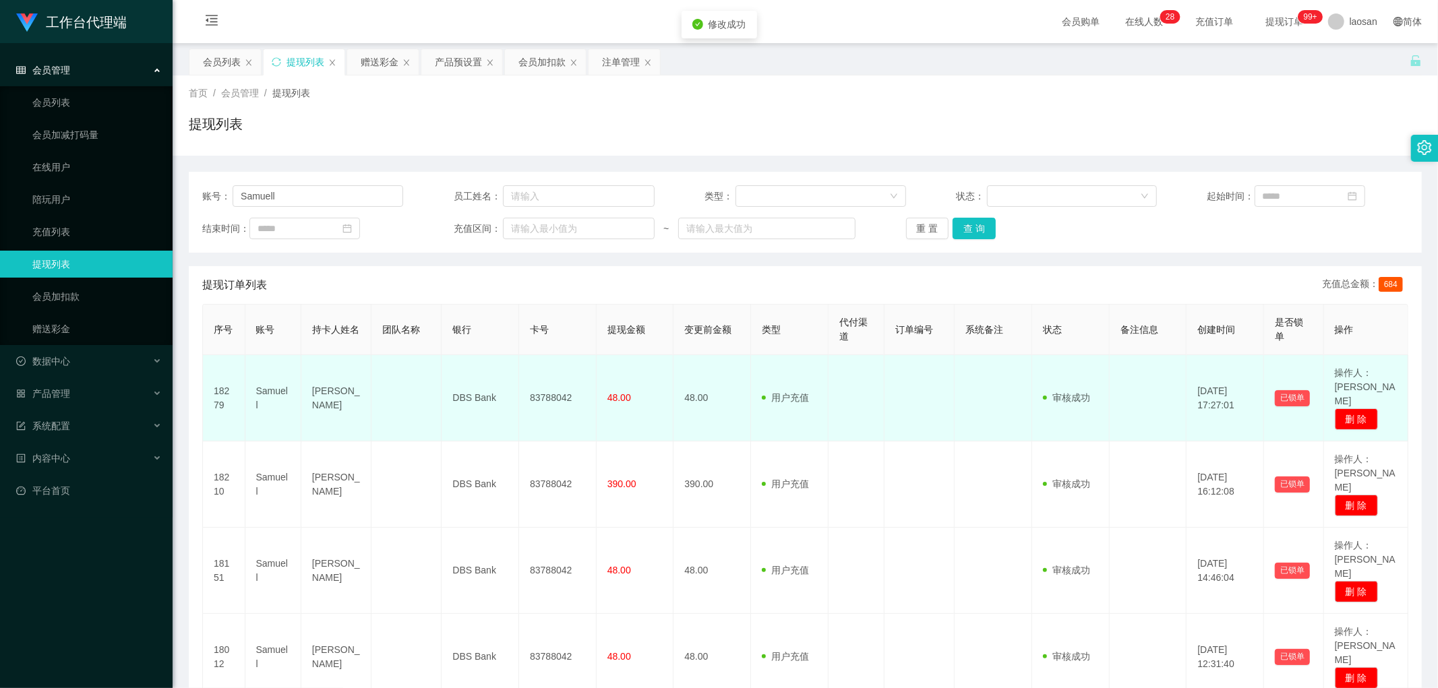
click at [547, 397] on td "83788042" at bounding box center [558, 398] width 78 height 86
copy td "83788042"
